Goal: Information Seeking & Learning: Find specific fact

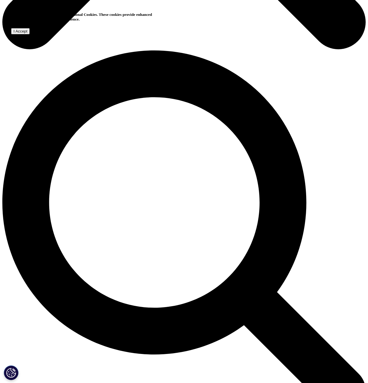
drag, startPoint x: 15, startPoint y: 204, endPoint x: 27, endPoint y: 212, distance: 14.0
copy li "Clinical development productivity rose in [DATE], primarily due to improvement …"
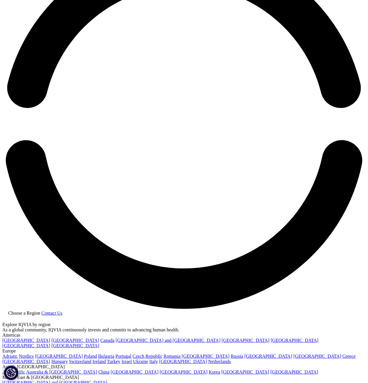
scroll to position [791, 0]
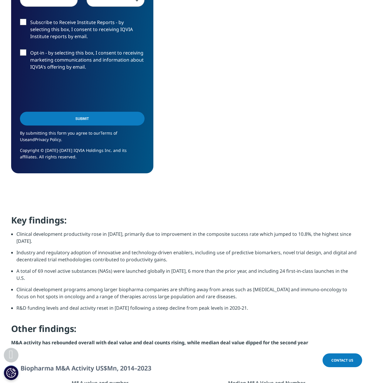
scroll to position [324, 346]
click at [262, 220] on h4 "Key findings:" at bounding box center [184, 222] width 346 height 16
